Goal: Obtain resource: Download file/media

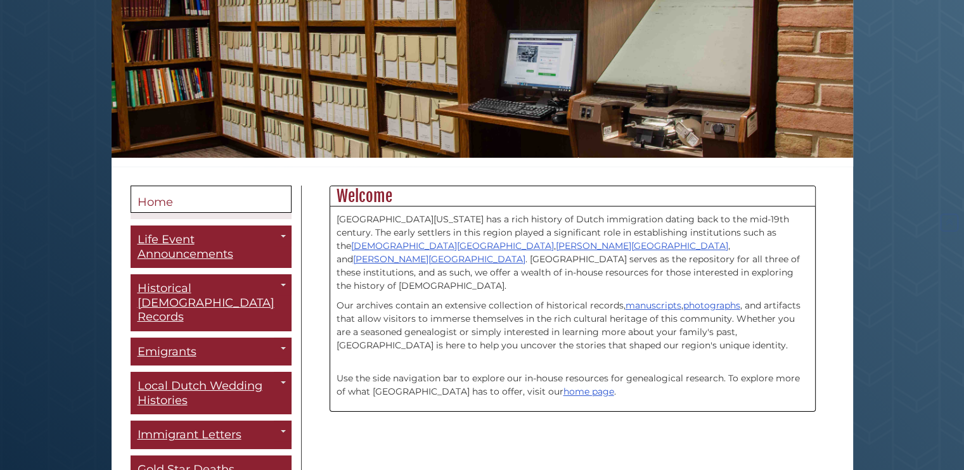
scroll to position [167, 0]
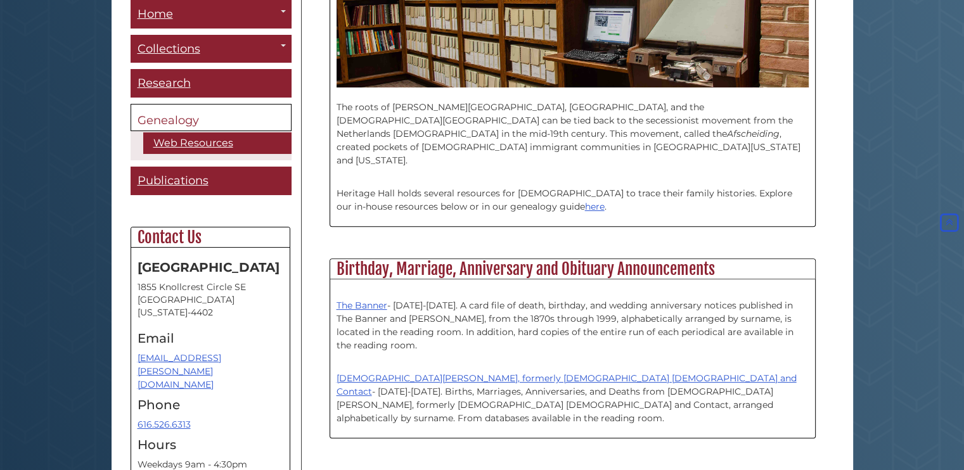
scroll to position [400, 0]
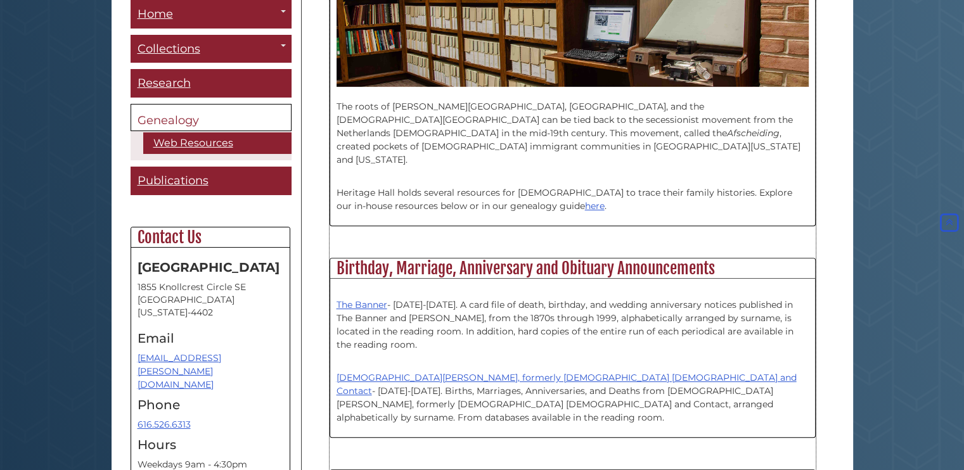
click at [507, 288] on p "The Banner - [DATE]-[DATE]. A card file of death, birthday, and wedding anniver…" at bounding box center [572, 318] width 472 height 67
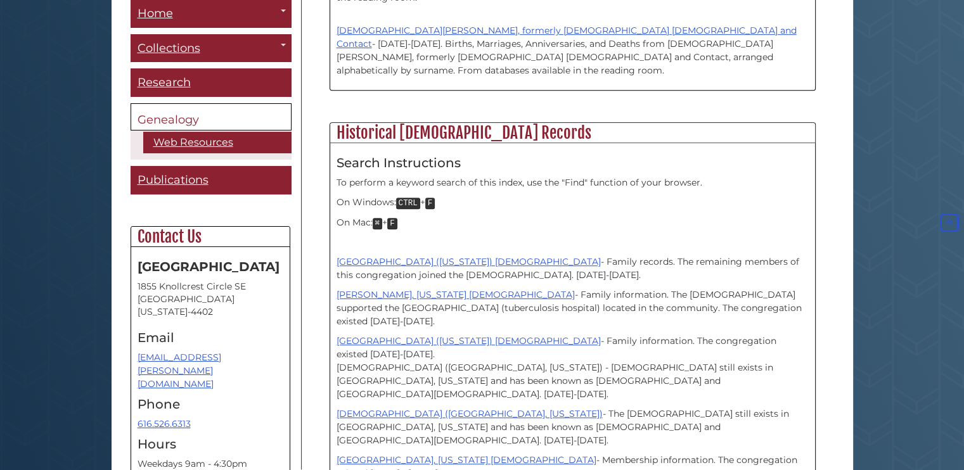
scroll to position [1071, 0]
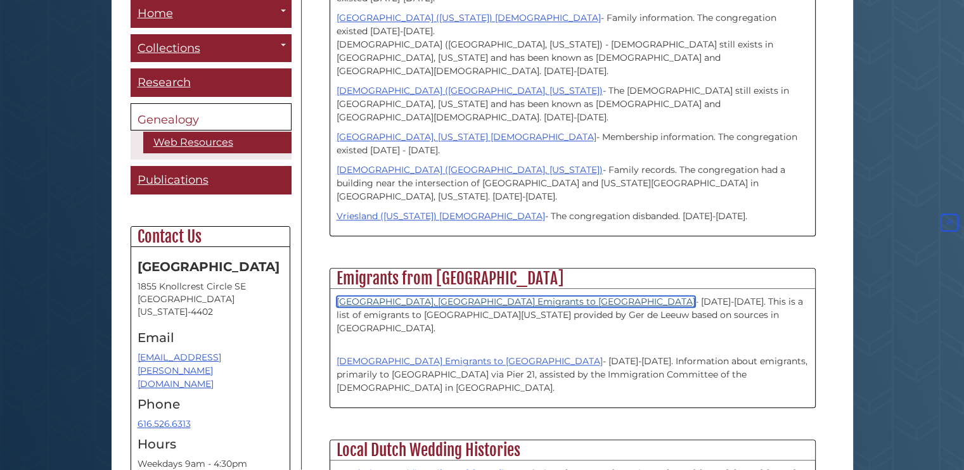
click at [426, 296] on link "[GEOGRAPHIC_DATA], [GEOGRAPHIC_DATA] Emigrants to [GEOGRAPHIC_DATA]" at bounding box center [515, 301] width 359 height 11
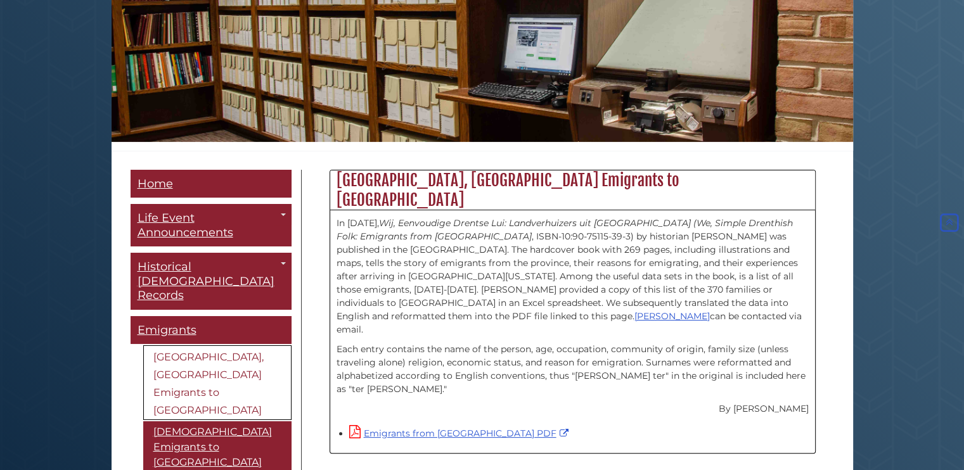
scroll to position [221, 0]
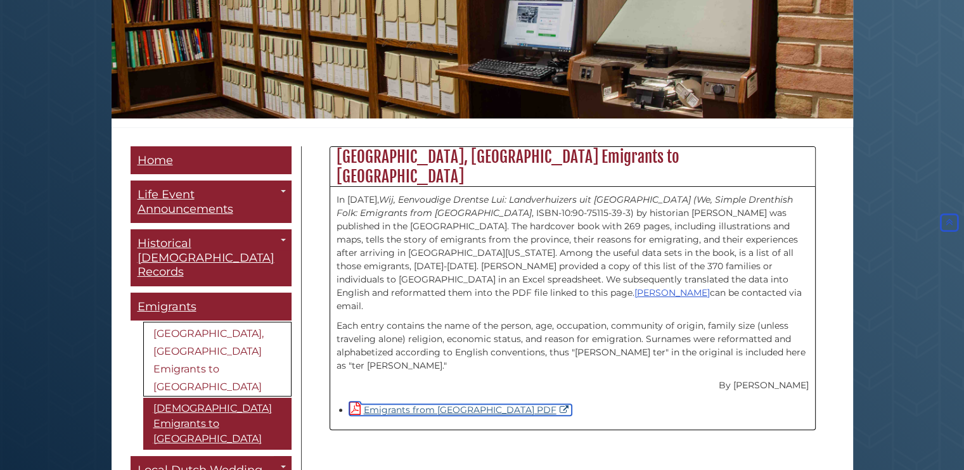
click at [404, 404] on link "Emigrants from [GEOGRAPHIC_DATA] PDF" at bounding box center [460, 409] width 222 height 11
